Goal: Find specific page/section: Find specific page/section

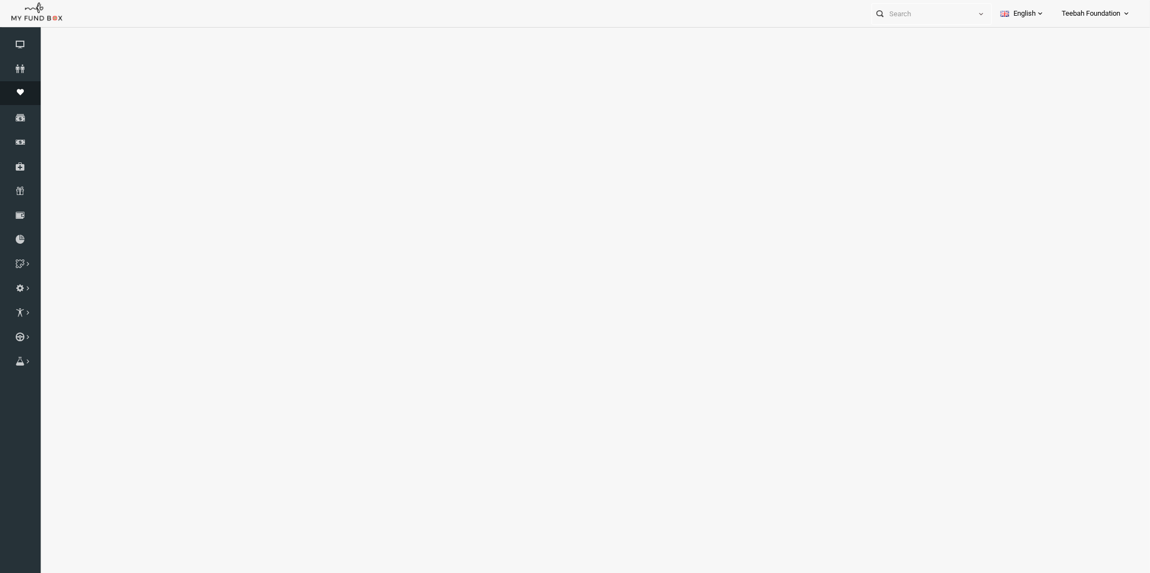
select select "100"
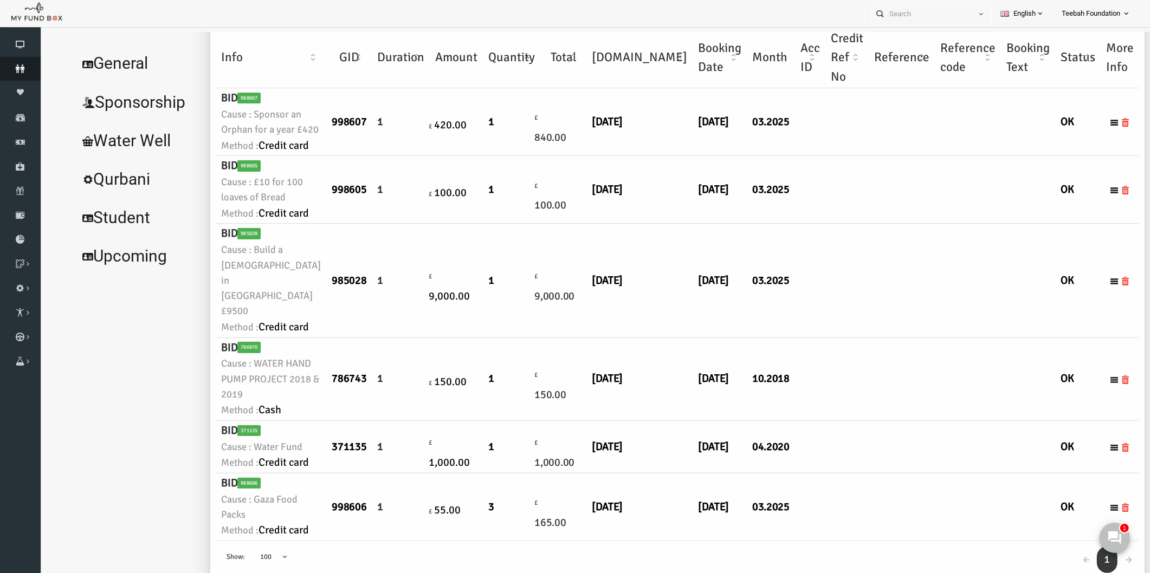
click at [12, 73] on link "Donors" at bounding box center [20, 69] width 41 height 24
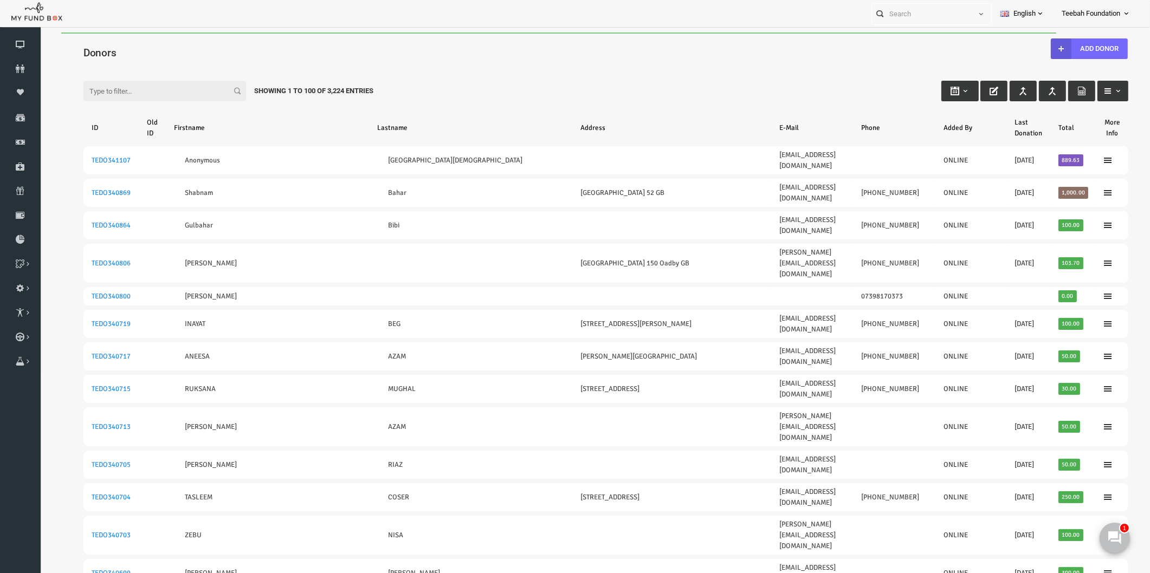
click at [499, 72] on div "Filter: Showing 1 to 100 of 3,224 Entries" at bounding box center [583, 80] width 1067 height 29
click at [8, 63] on link "Donors" at bounding box center [20, 69] width 41 height 24
click at [21, 70] on icon at bounding box center [20, 68] width 41 height 9
click at [518, 78] on div "Filter: Showing 1 to 100 of 3,224 Entries" at bounding box center [583, 80] width 1067 height 29
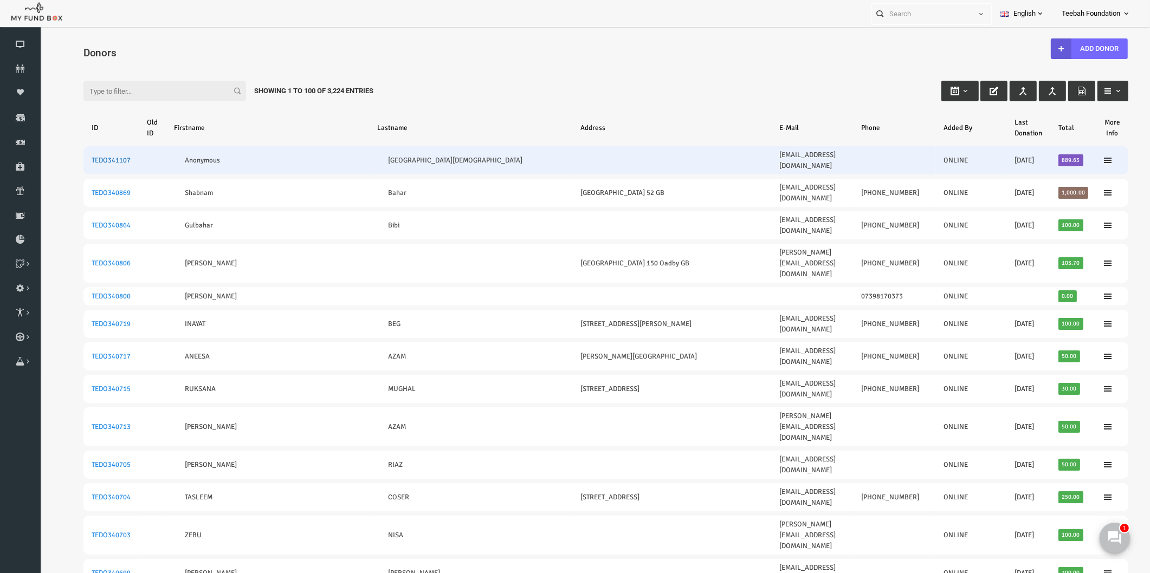
click at [98, 156] on link "TEDO341107" at bounding box center [88, 160] width 39 height 9
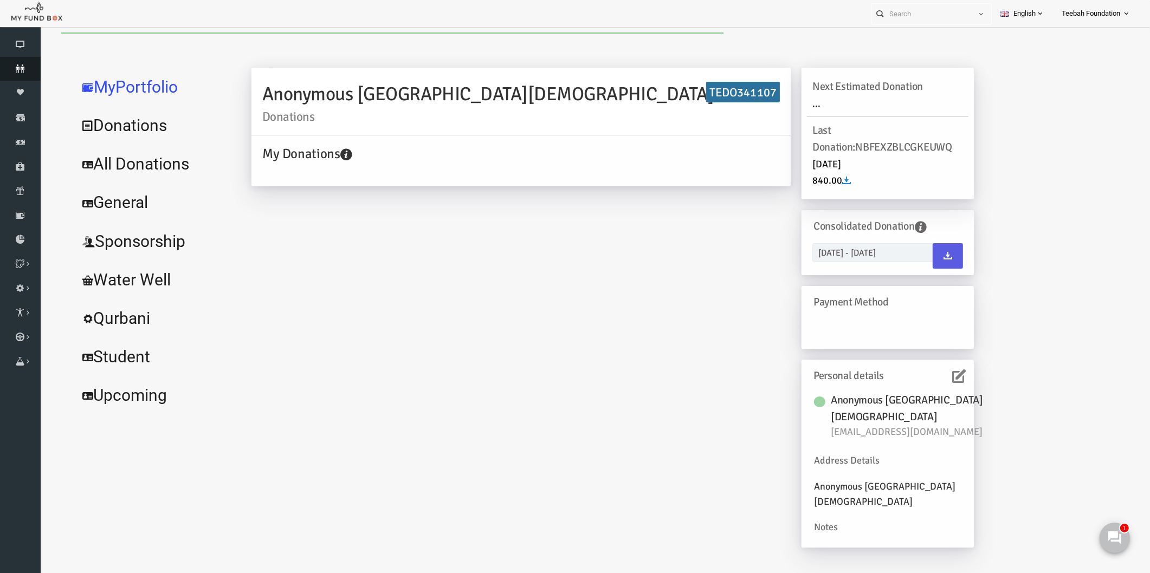
click at [28, 67] on icon at bounding box center [20, 68] width 41 height 9
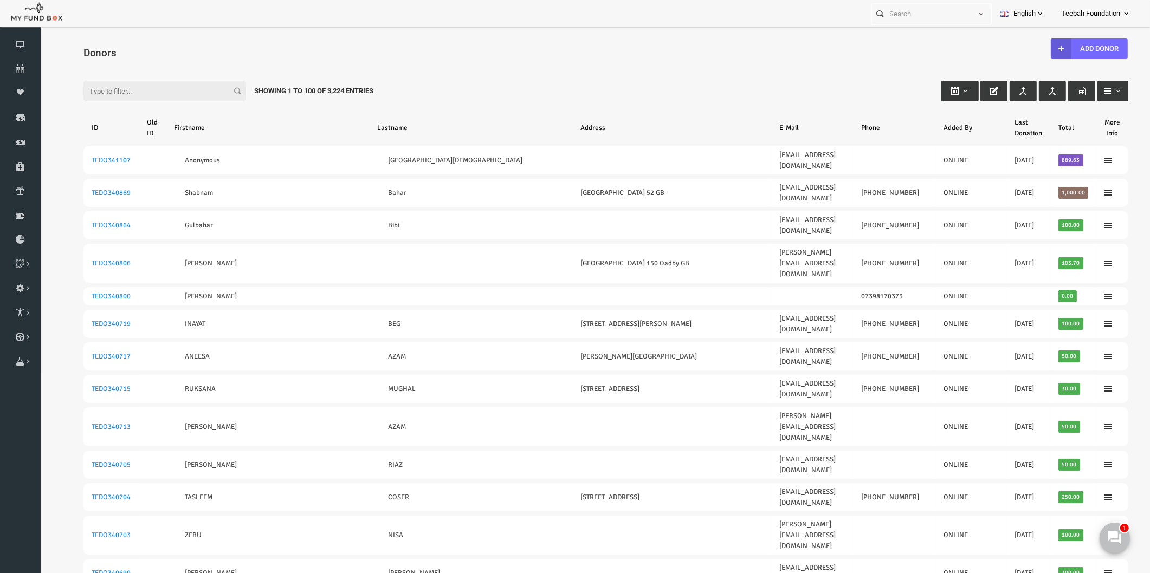
click at [177, 51] on h4 "Donors" at bounding box center [589, 53] width 1056 height 16
click at [20, 70] on icon at bounding box center [20, 68] width 41 height 9
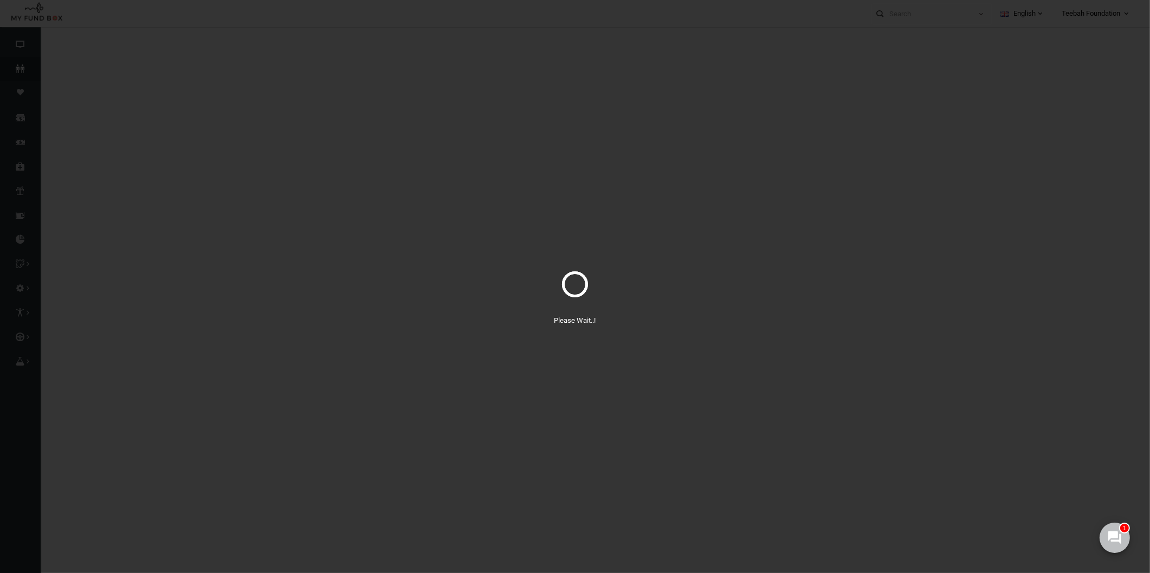
select select "100"
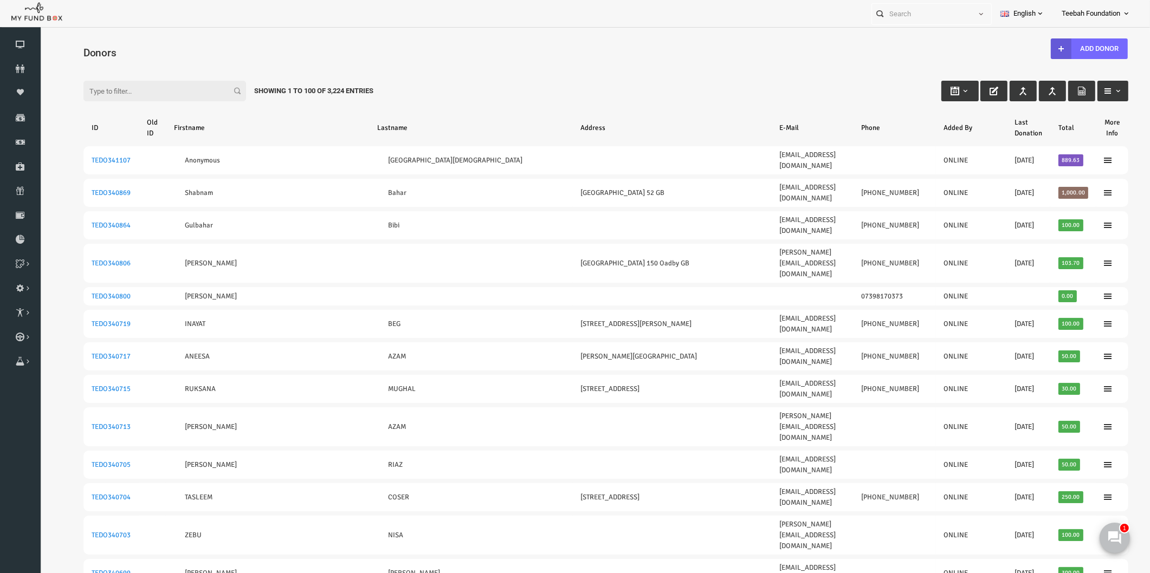
click at [625, 78] on div "Filter: Showing 1 to 100 of 3,224 Entries" at bounding box center [583, 80] width 1067 height 29
